Goal: Find specific page/section: Find specific page/section

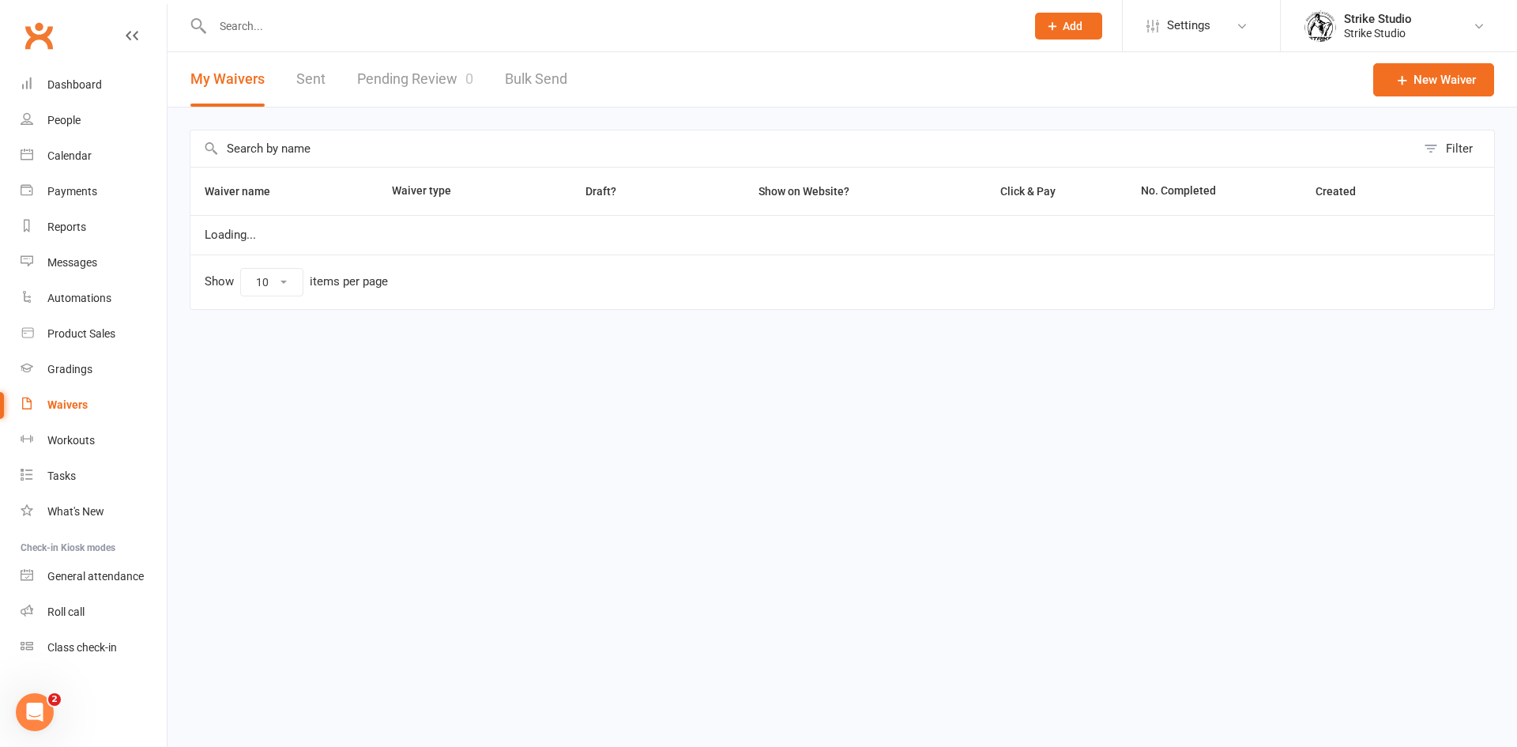
select select "100"
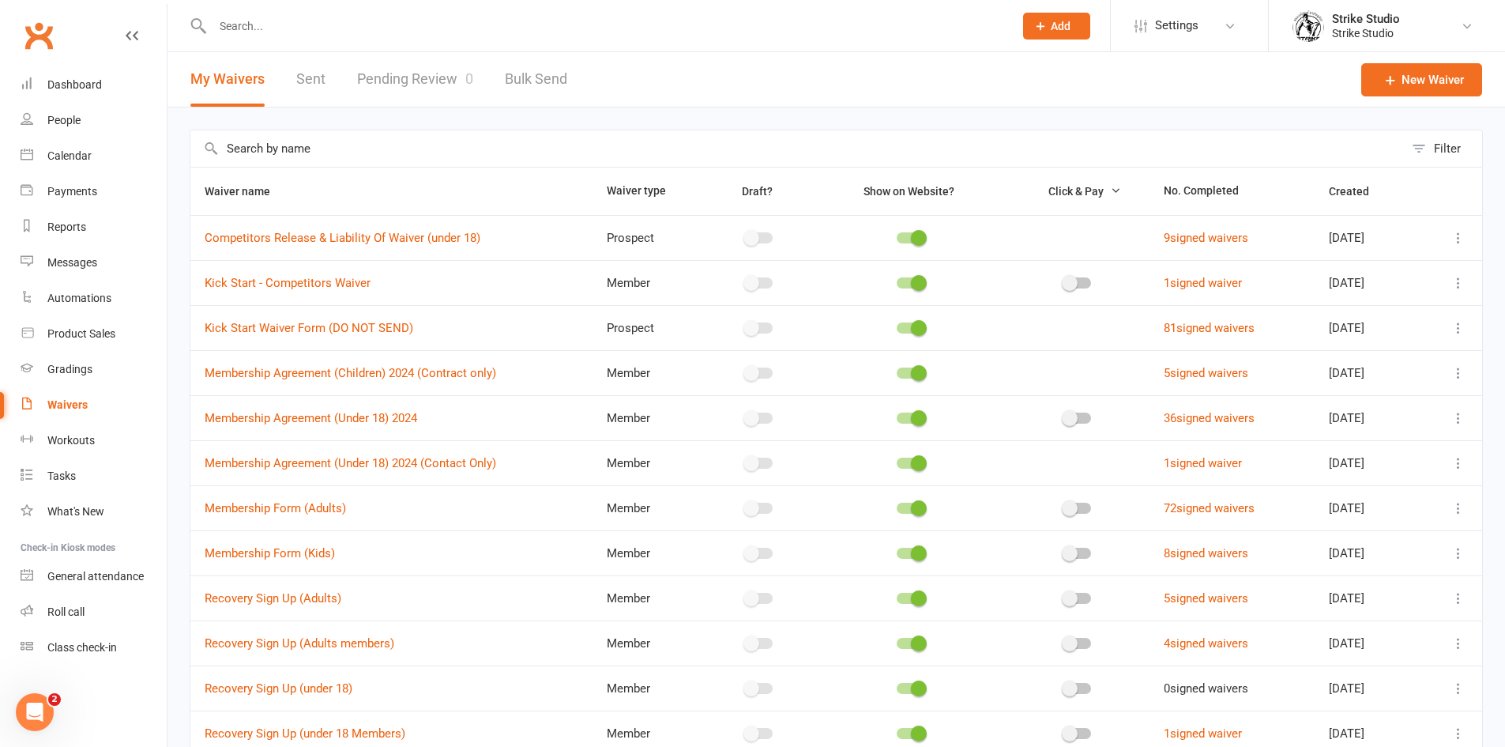
click at [451, 79] on link "Pending Review 0" at bounding box center [415, 79] width 116 height 55
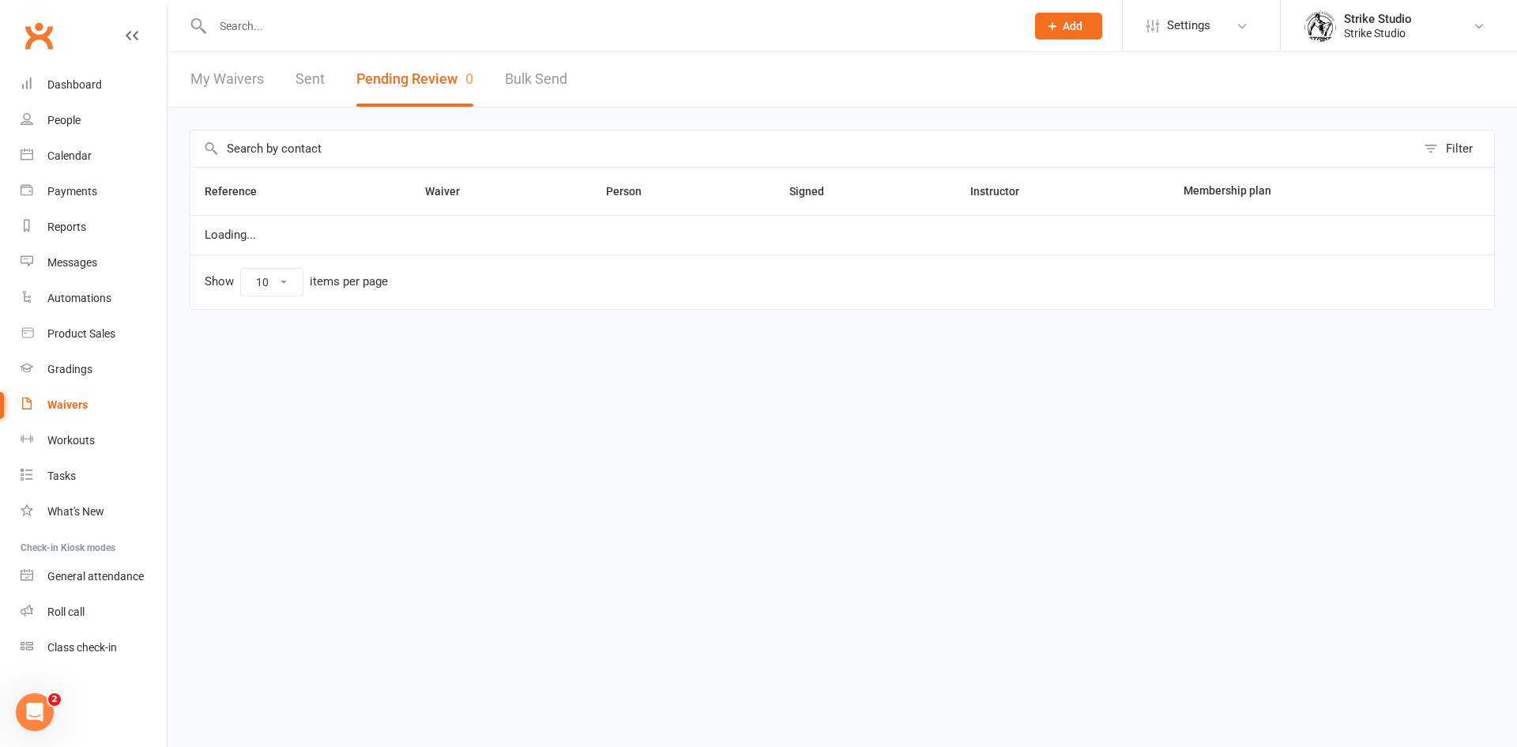
select select "100"
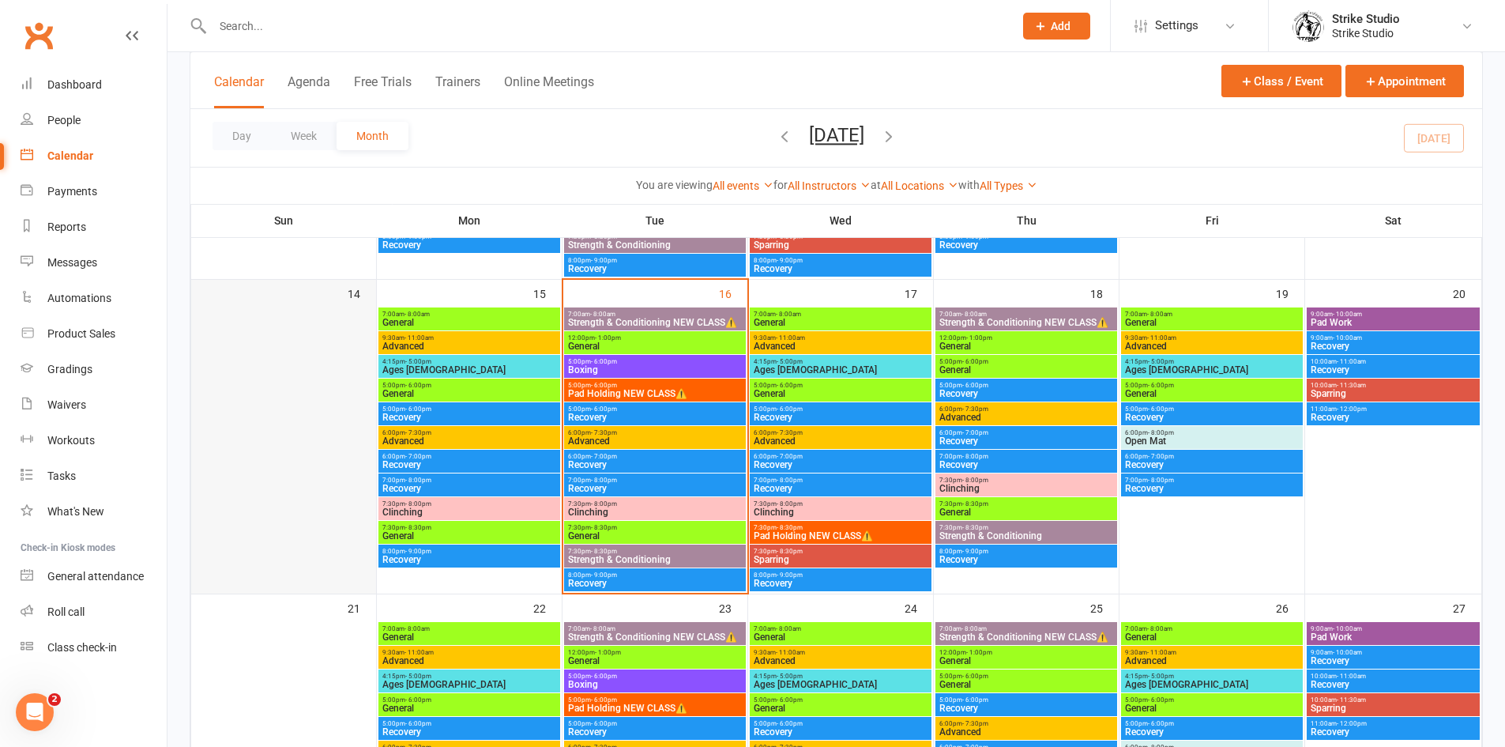
scroll to position [711, 0]
